Goal: Task Accomplishment & Management: Manage account settings

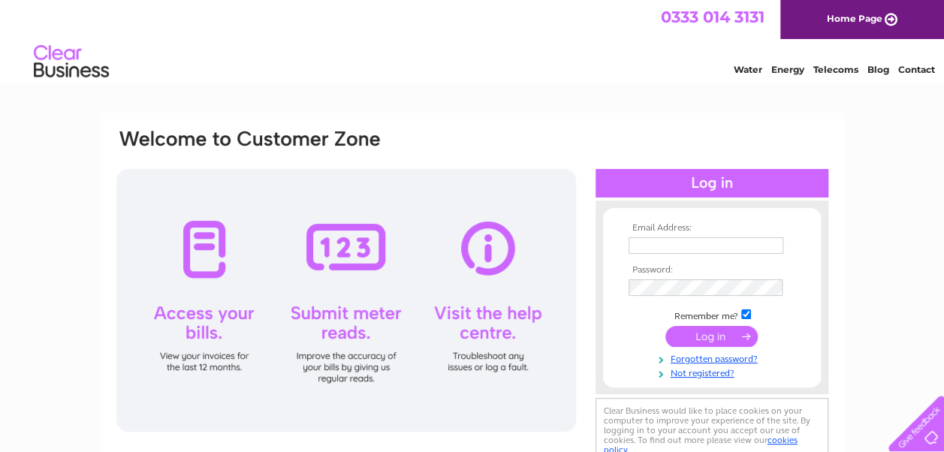
type input "[EMAIL_ADDRESS][DOMAIN_NAME]"
click at [706, 337] on input "submit" at bounding box center [712, 336] width 92 height 21
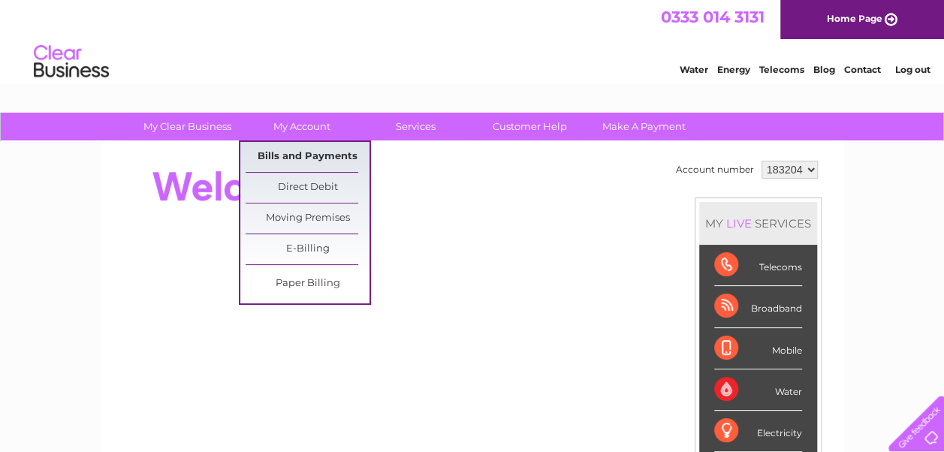
click at [295, 153] on link "Bills and Payments" at bounding box center [308, 157] width 124 height 30
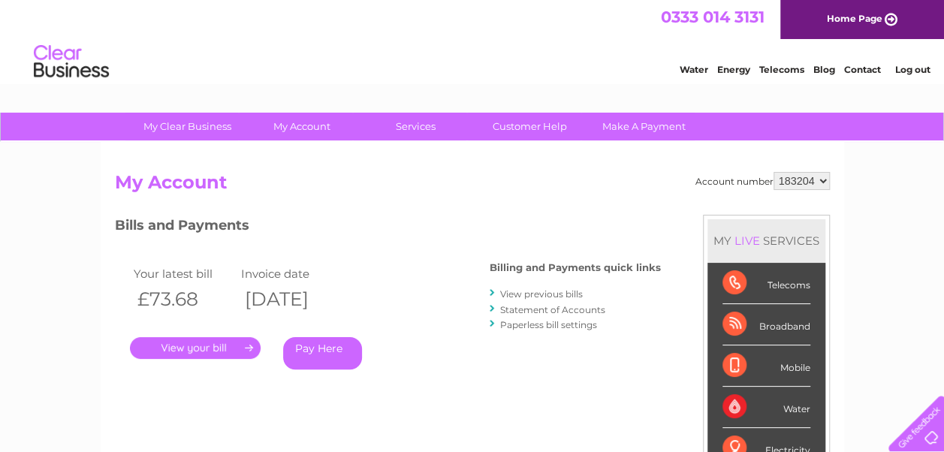
click at [212, 347] on link "." at bounding box center [195, 348] width 131 height 22
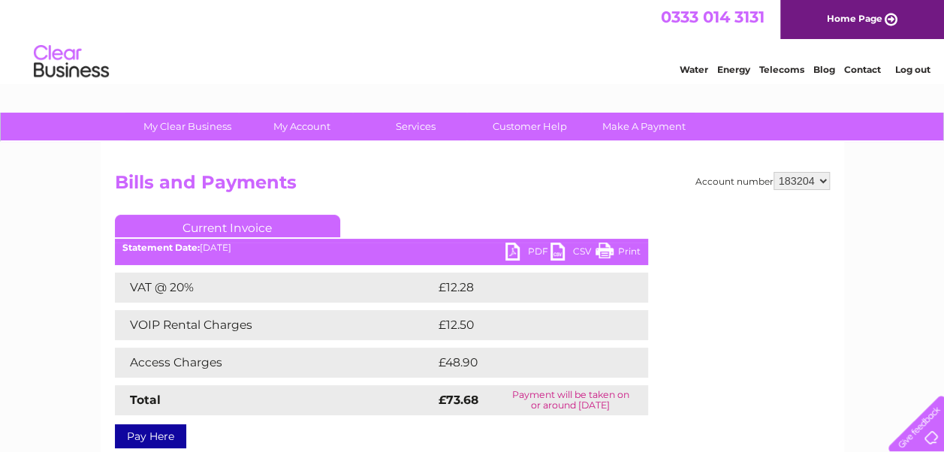
click at [526, 257] on link "PDF" at bounding box center [528, 254] width 45 height 22
